Goal: Task Accomplishment & Management: Manage account settings

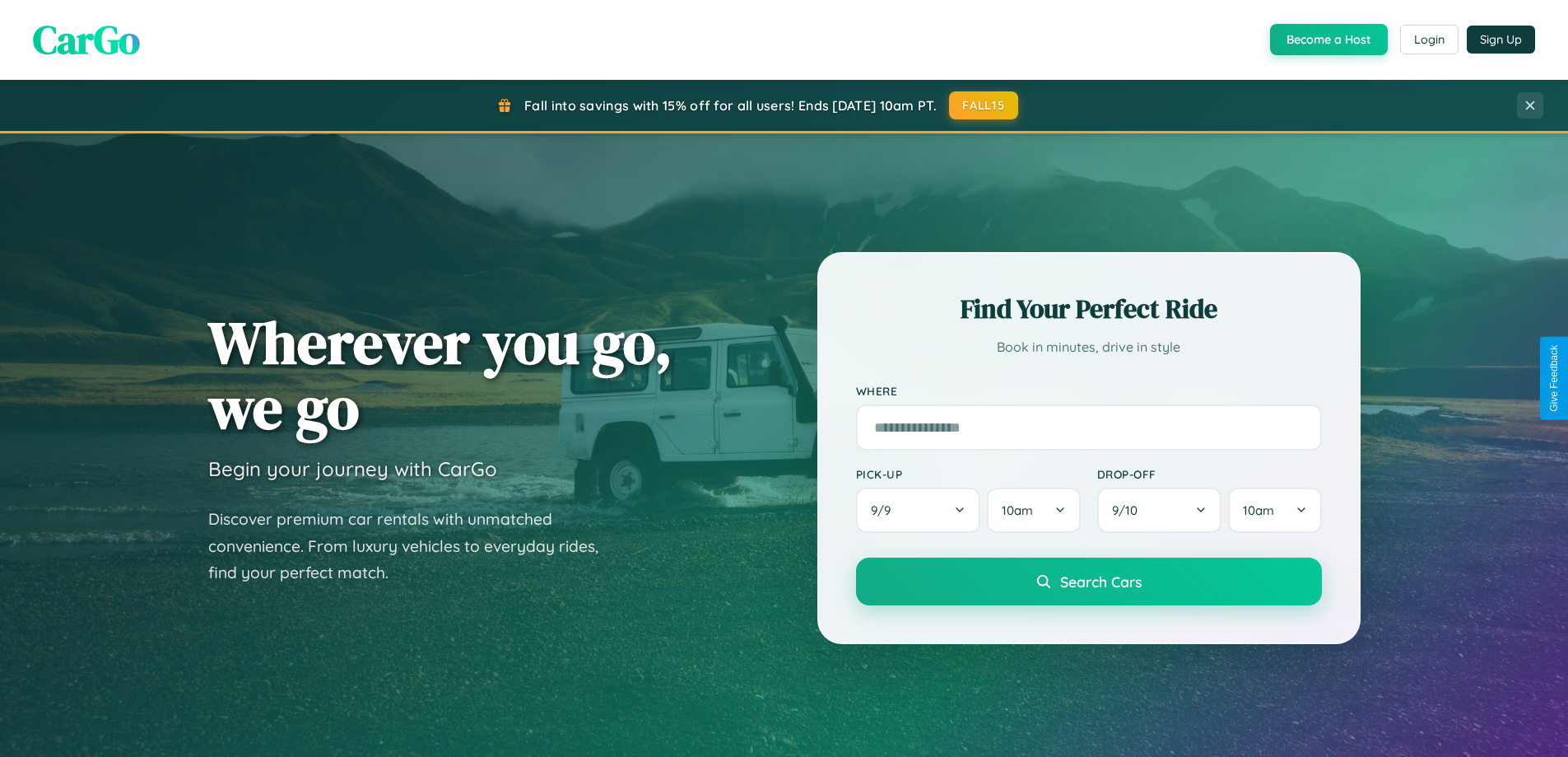
scroll to position [1133, 0]
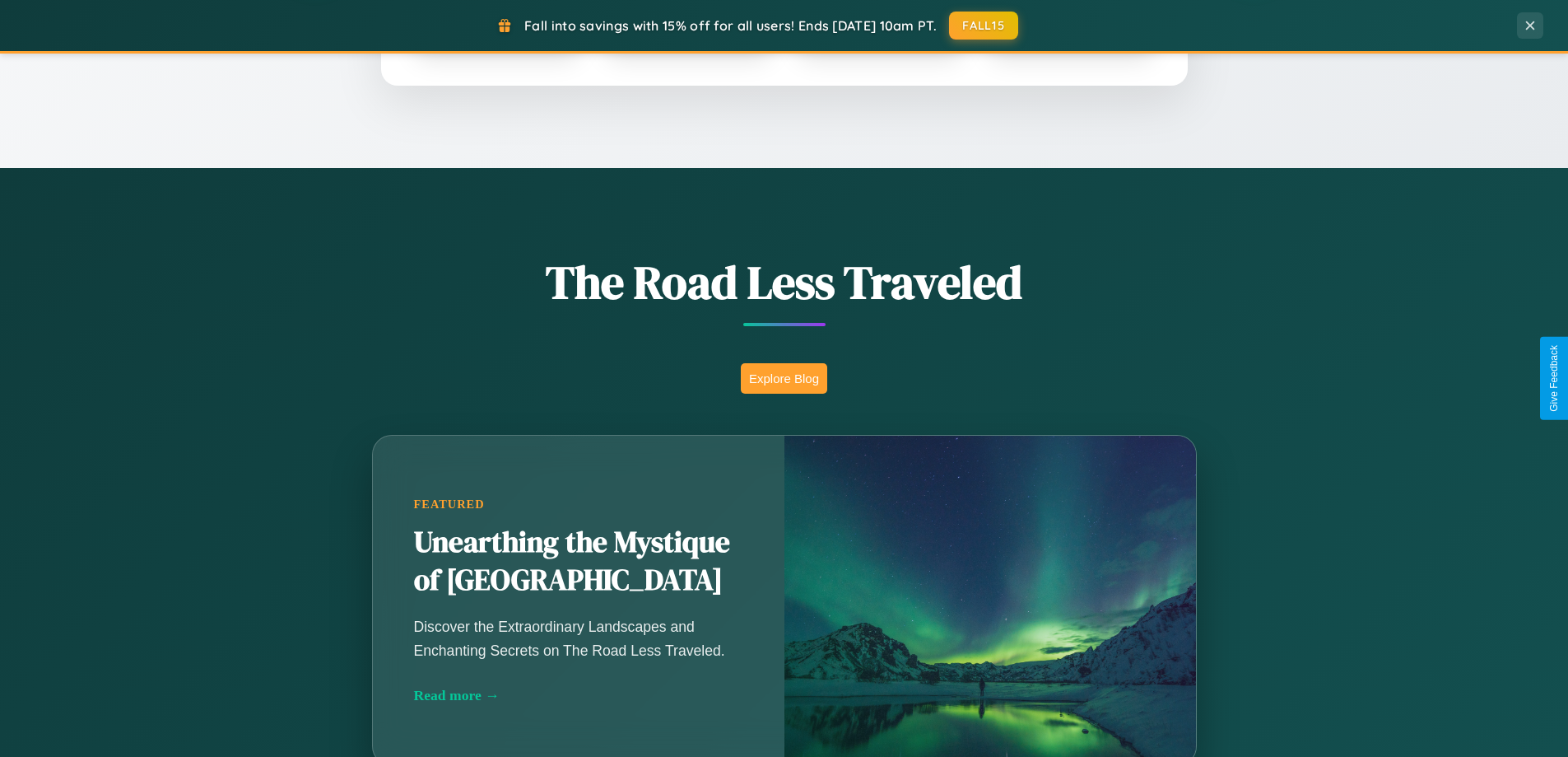
click at [784, 378] on button "Explore Blog" at bounding box center [784, 378] width 86 height 30
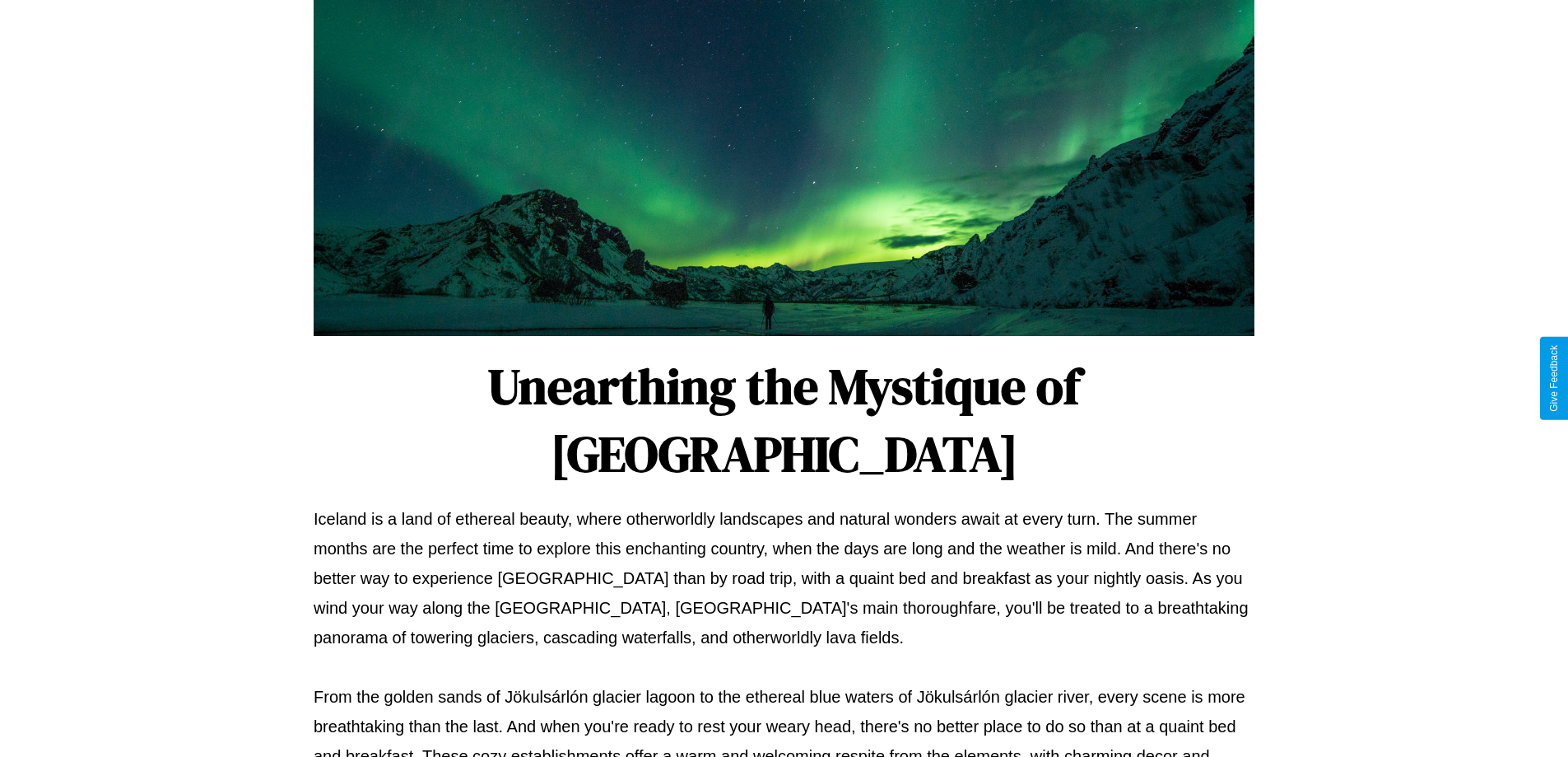
scroll to position [533, 0]
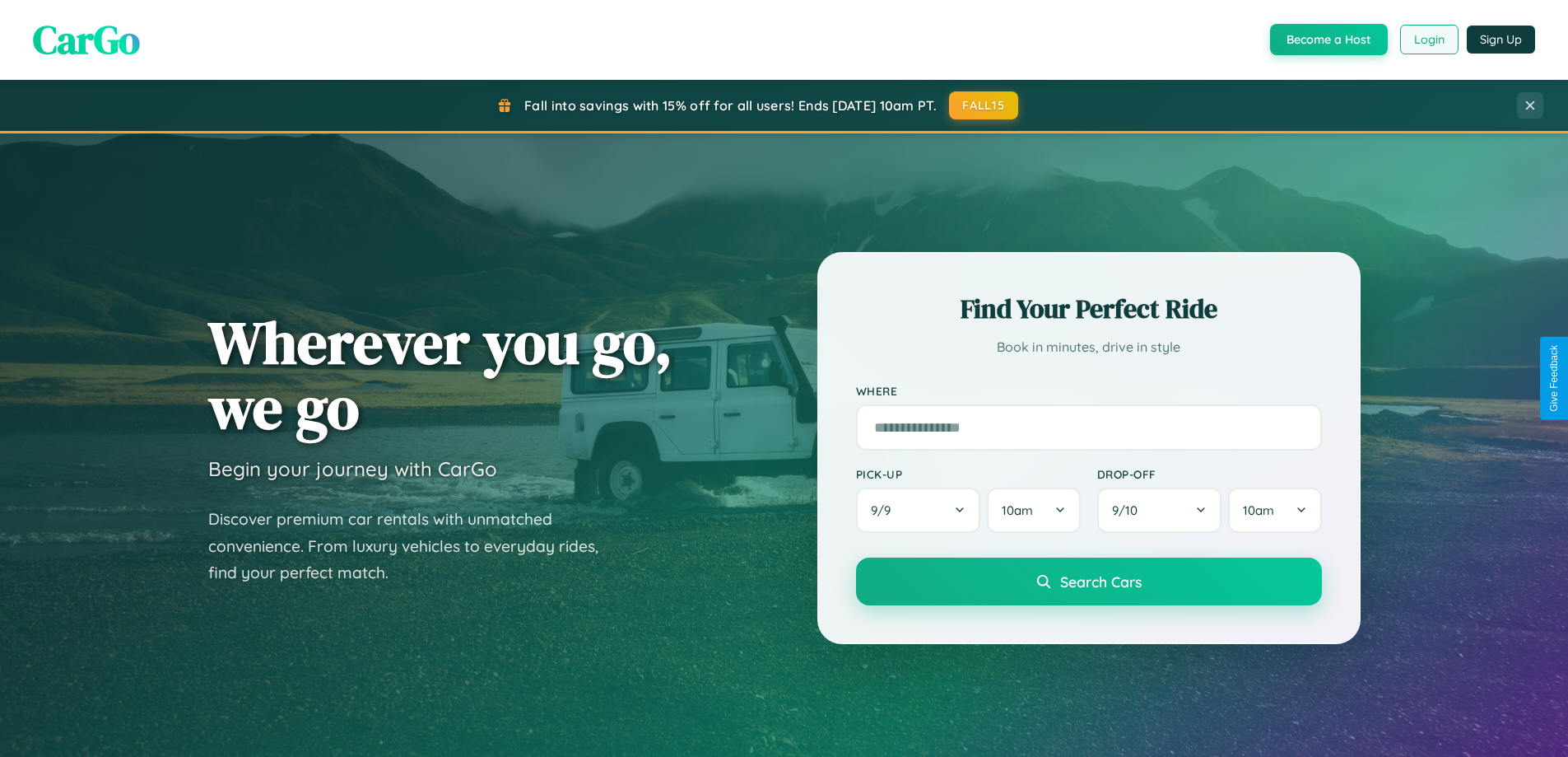
click at [1428, 40] on button "Login" at bounding box center [1430, 40] width 59 height 29
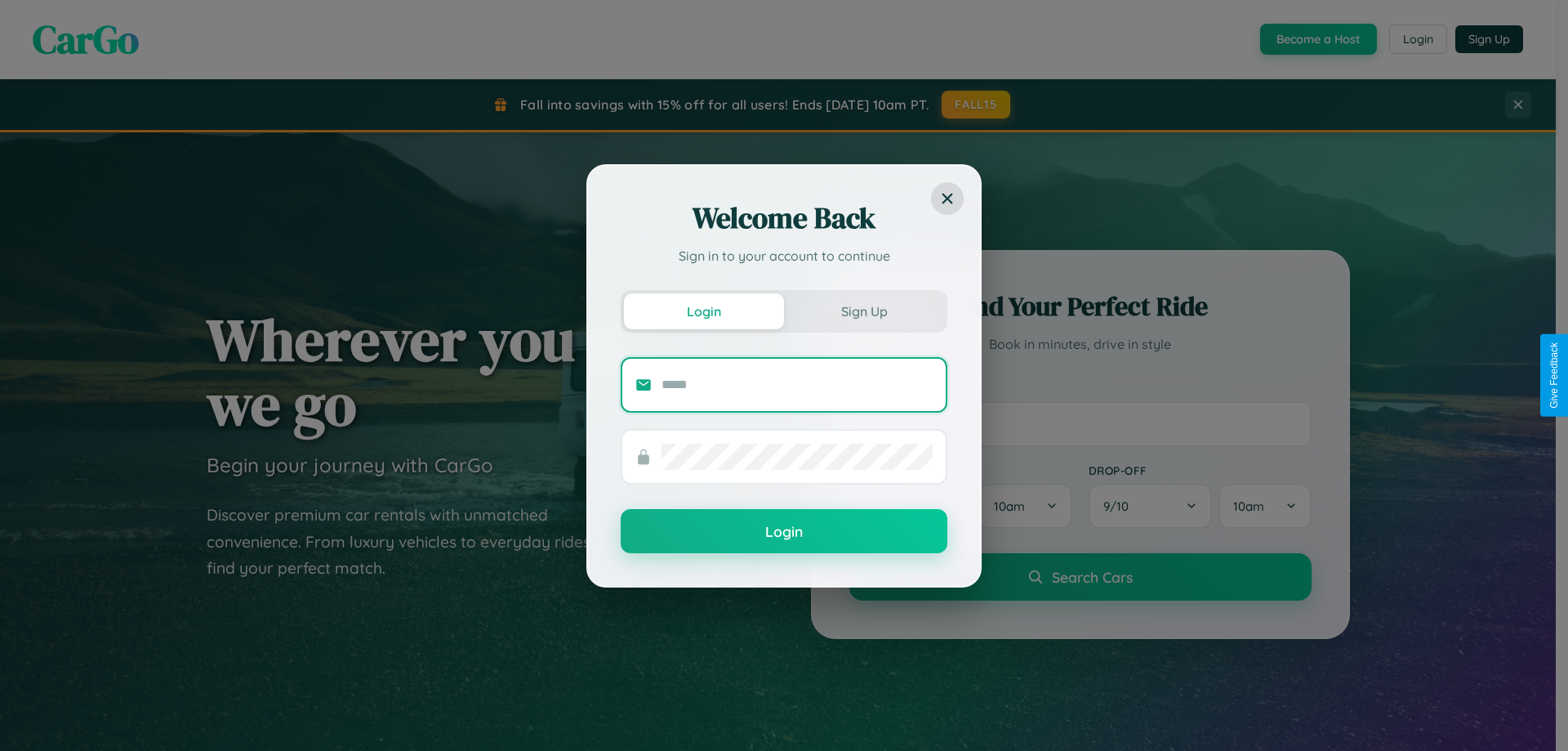
click at [797, 384] on input "text" at bounding box center [797, 385] width 271 height 26
type input "**********"
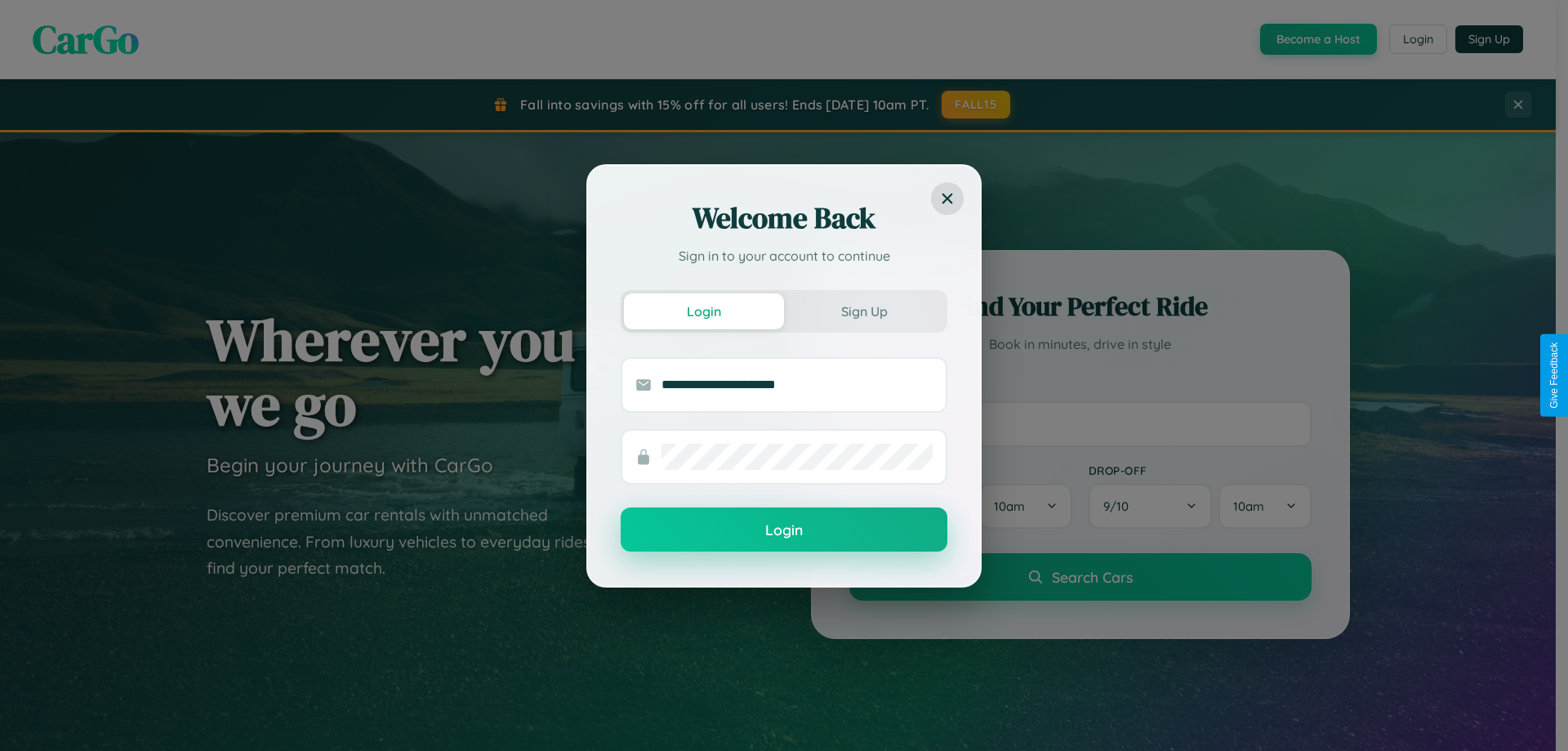
click at [784, 530] on button "Login" at bounding box center [784, 529] width 327 height 44
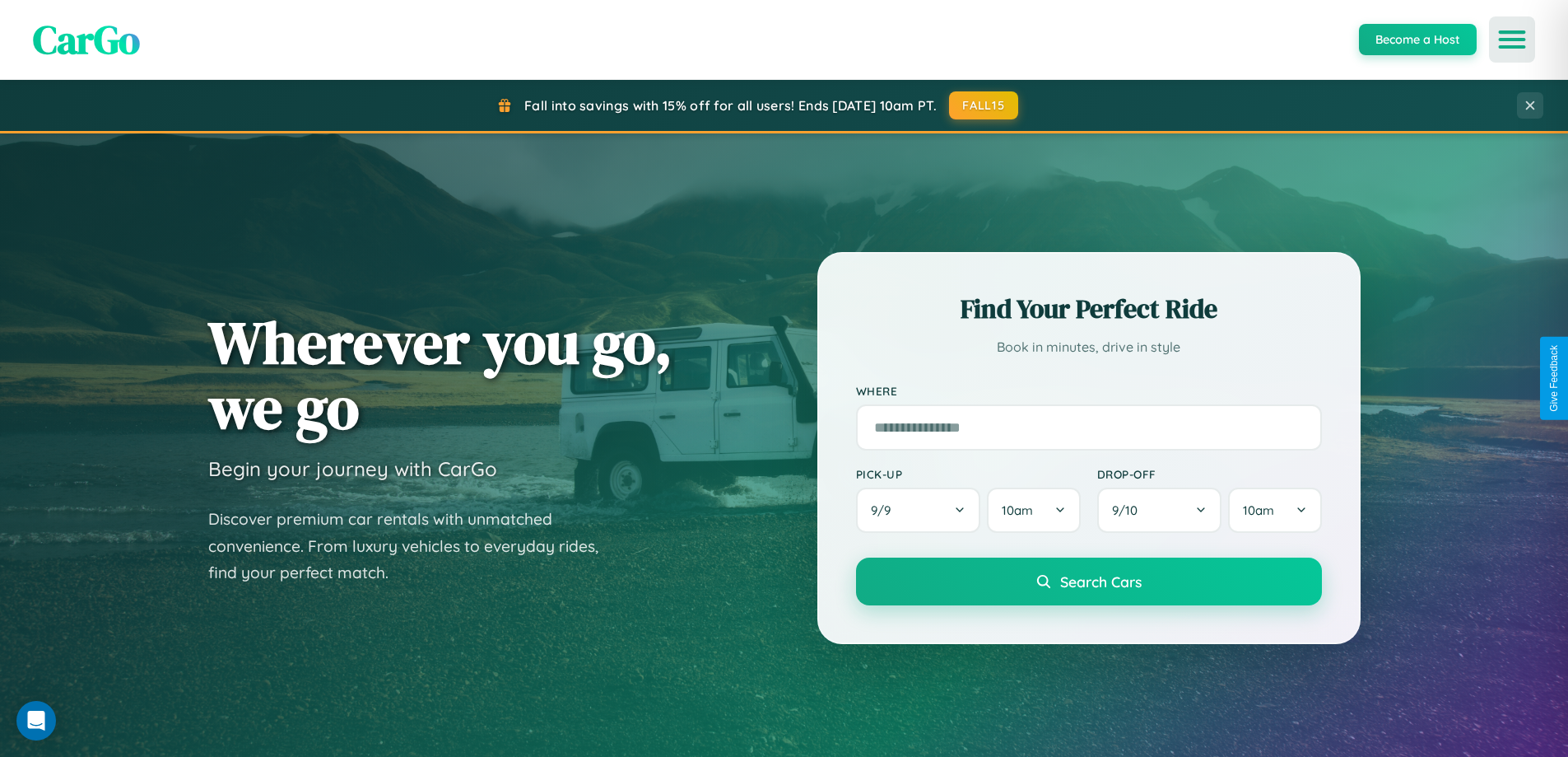
click at [1512, 40] on icon "Open menu" at bounding box center [1513, 39] width 24 height 15
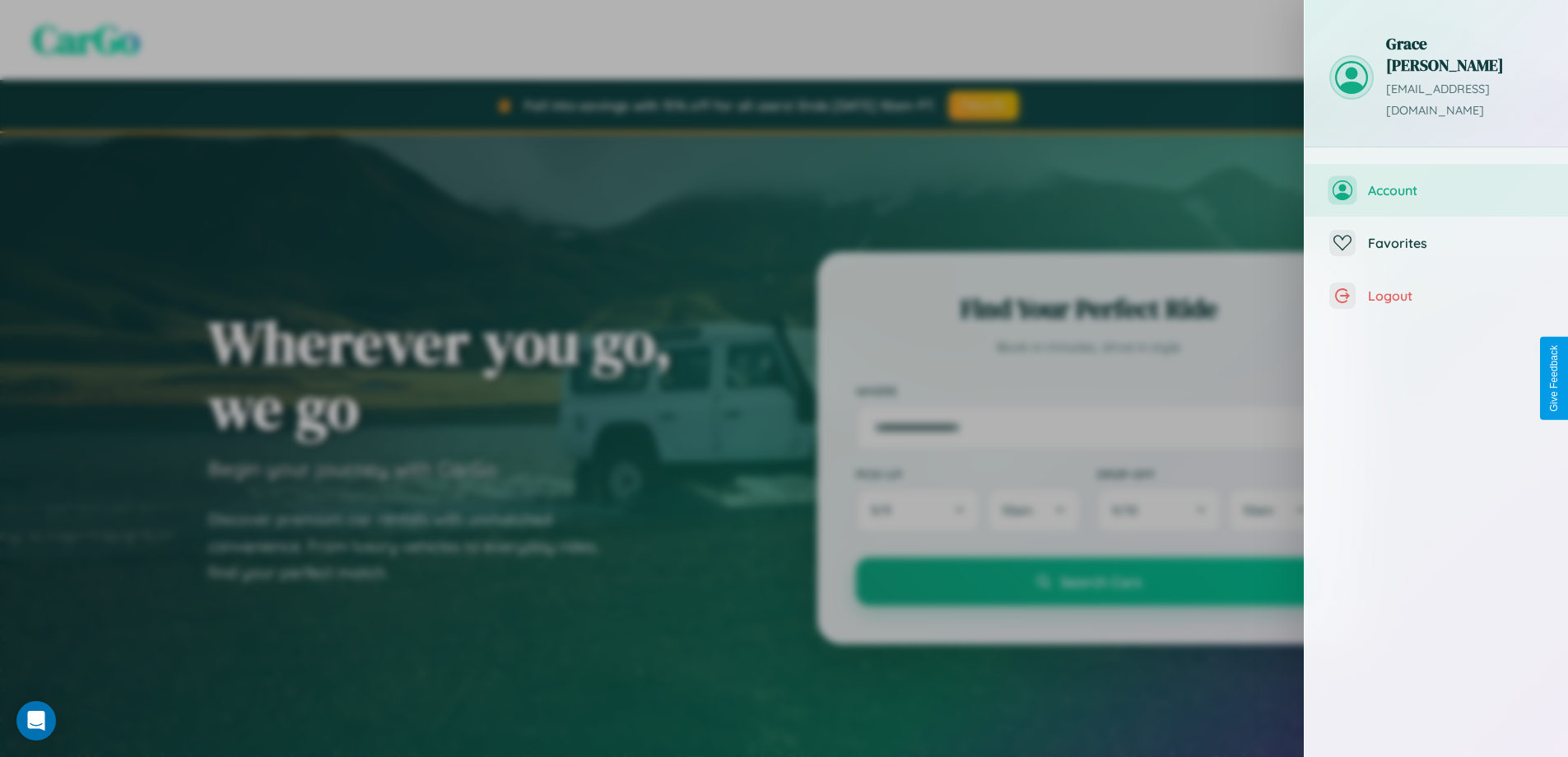
click at [1437, 182] on span "Account" at bounding box center [1456, 189] width 176 height 16
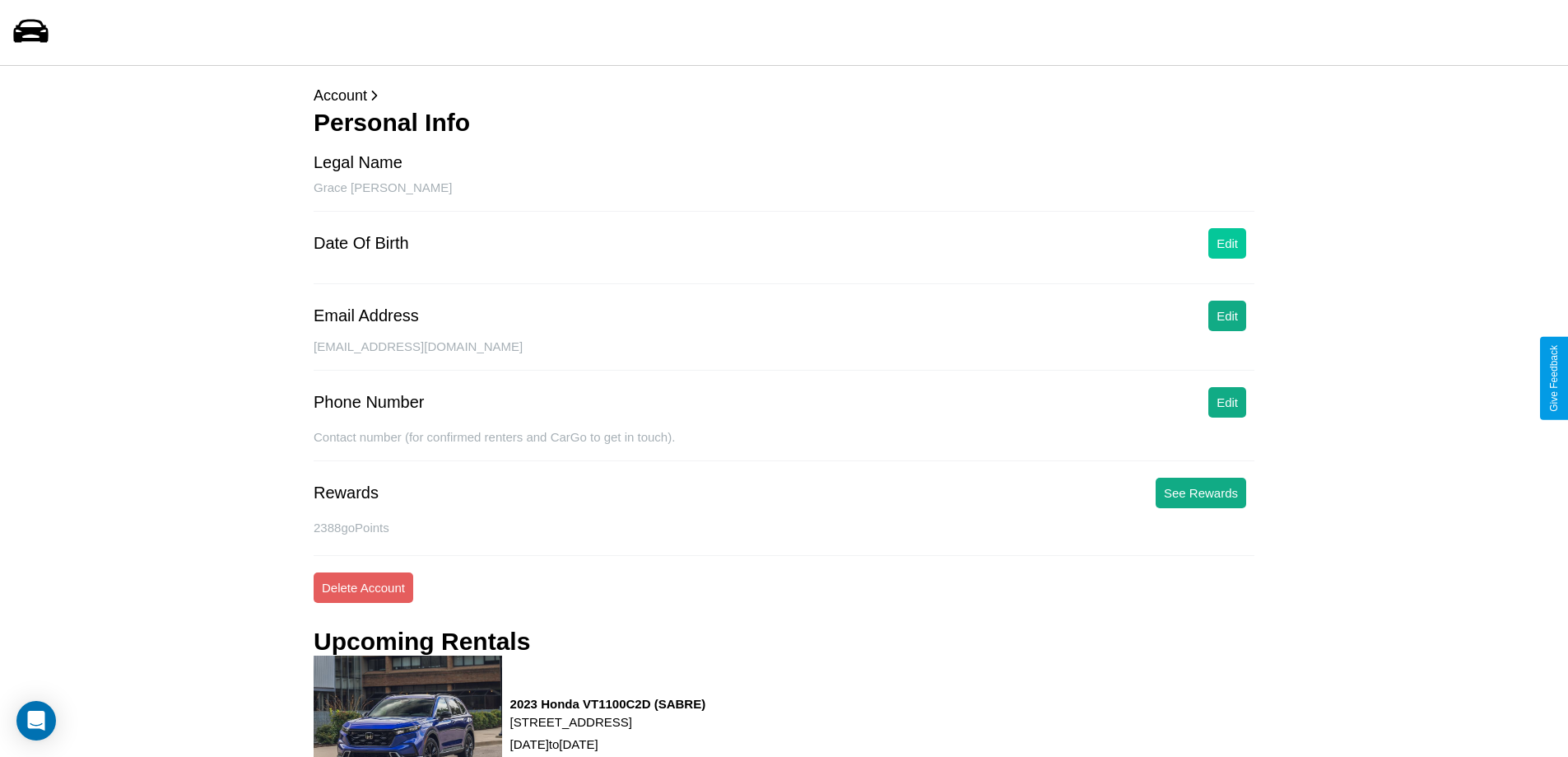
click at [1227, 243] on button "Edit" at bounding box center [1227, 243] width 38 height 30
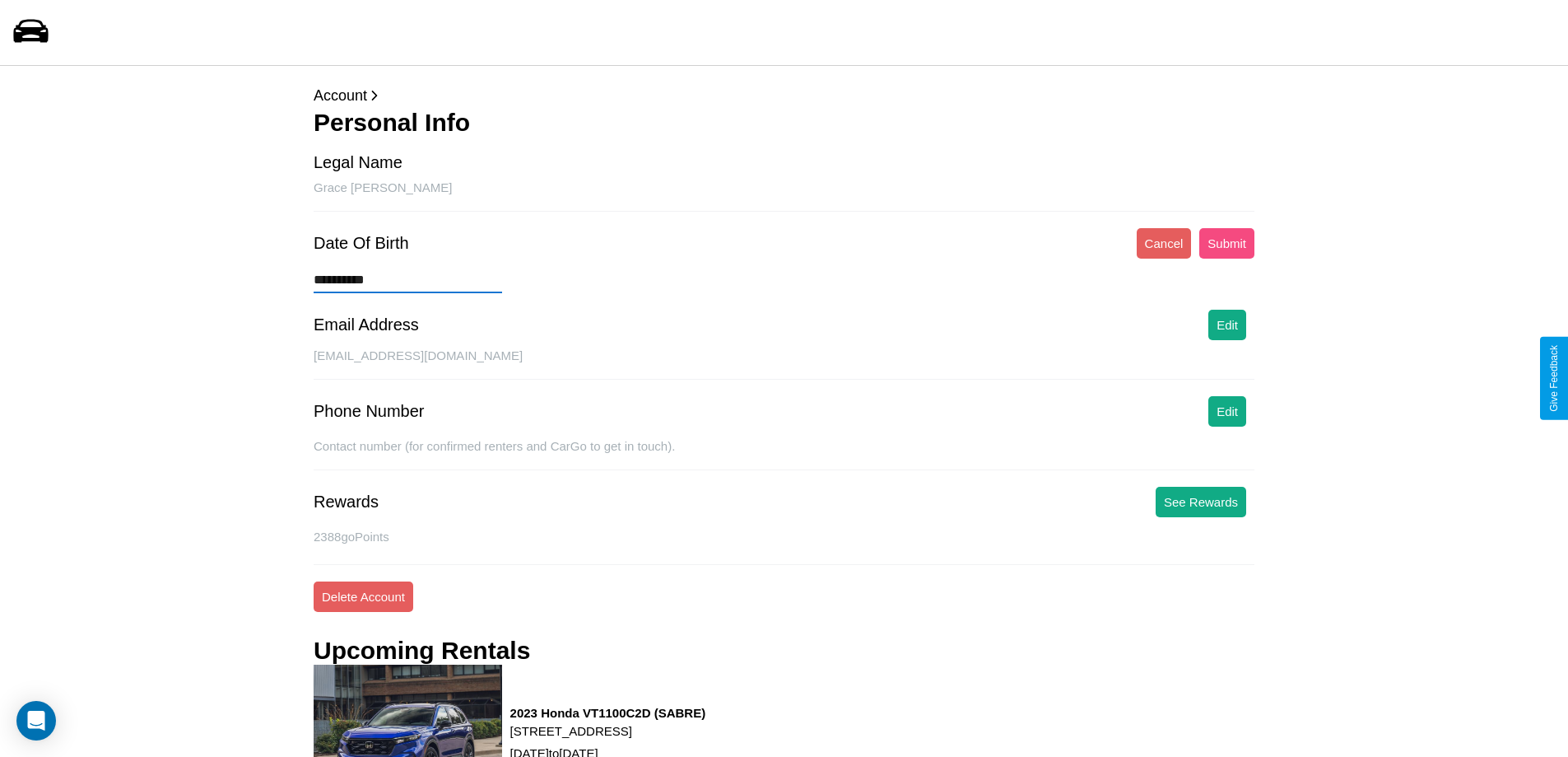
type input "**********"
click at [1226, 243] on button "Submit" at bounding box center [1227, 243] width 55 height 30
